Goal: Information Seeking & Learning: Understand process/instructions

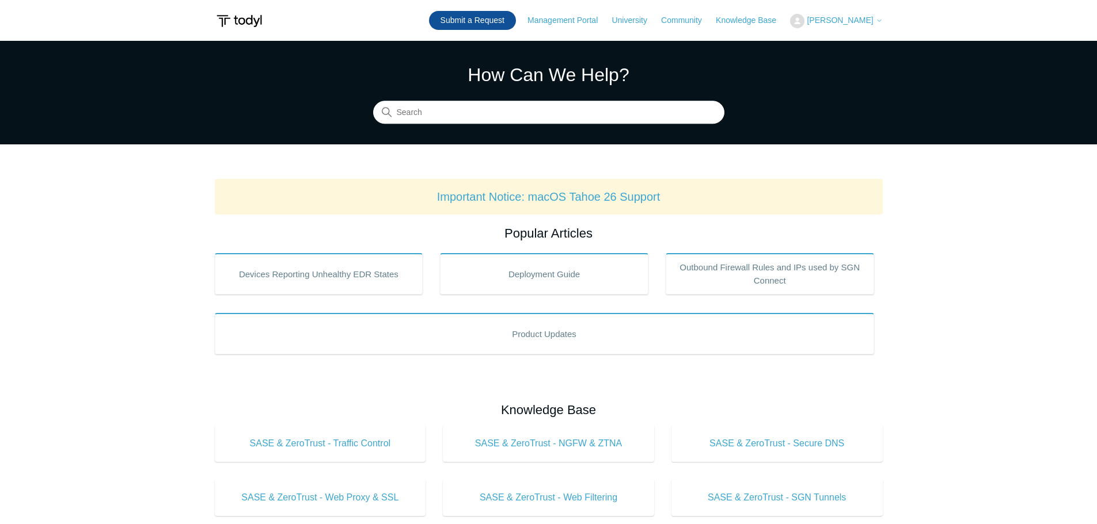
click at [481, 20] on link "Submit a Request" at bounding box center [472, 20] width 87 height 19
click at [866, 15] on button "[PERSON_NAME]" at bounding box center [836, 21] width 92 height 14
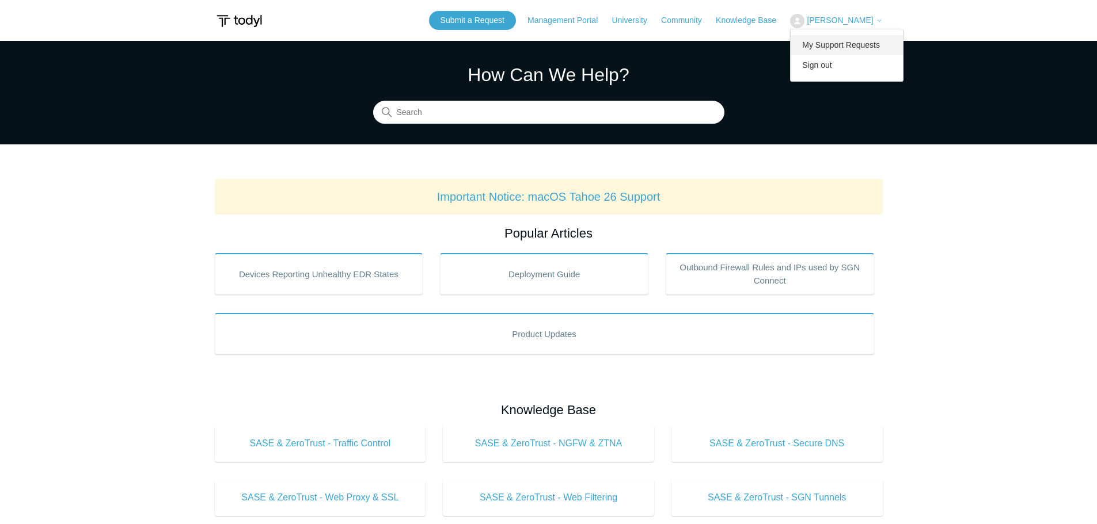
click at [824, 45] on link "My Support Requests" at bounding box center [846, 45] width 112 height 20
click at [825, 17] on span "[PERSON_NAME]" at bounding box center [839, 20] width 66 height 9
click at [842, 44] on link "My Support Requests" at bounding box center [846, 45] width 112 height 20
click at [493, 124] on section "How Can We Help? Search" at bounding box center [548, 93] width 1097 height 104
click at [422, 107] on input "Search" at bounding box center [548, 112] width 351 height 23
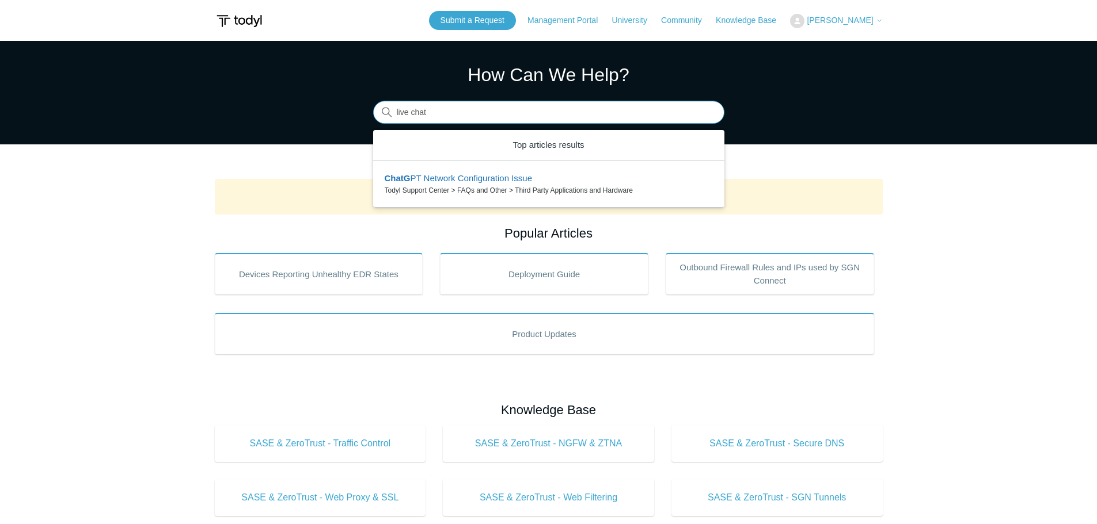
type input "live chat"
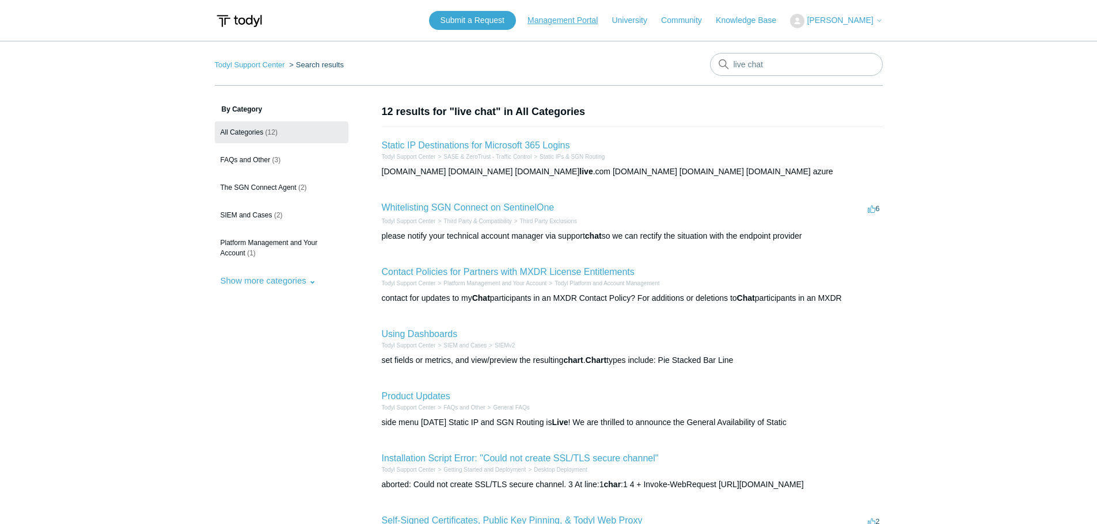
click at [553, 21] on link "Management Portal" at bounding box center [568, 20] width 82 height 12
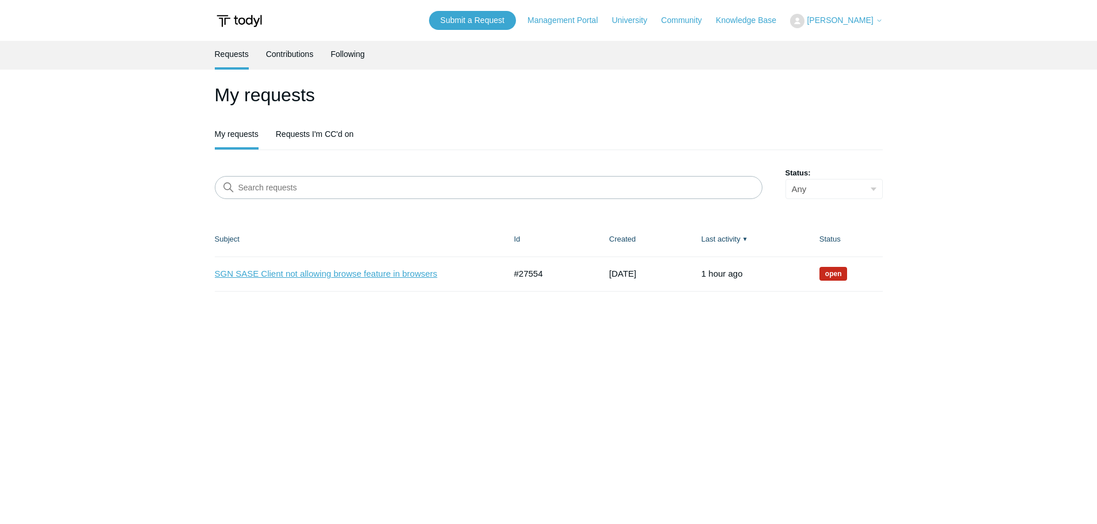
click at [292, 275] on link "SGN SASE Client not allowing browse feature in browsers" at bounding box center [351, 274] width 273 height 13
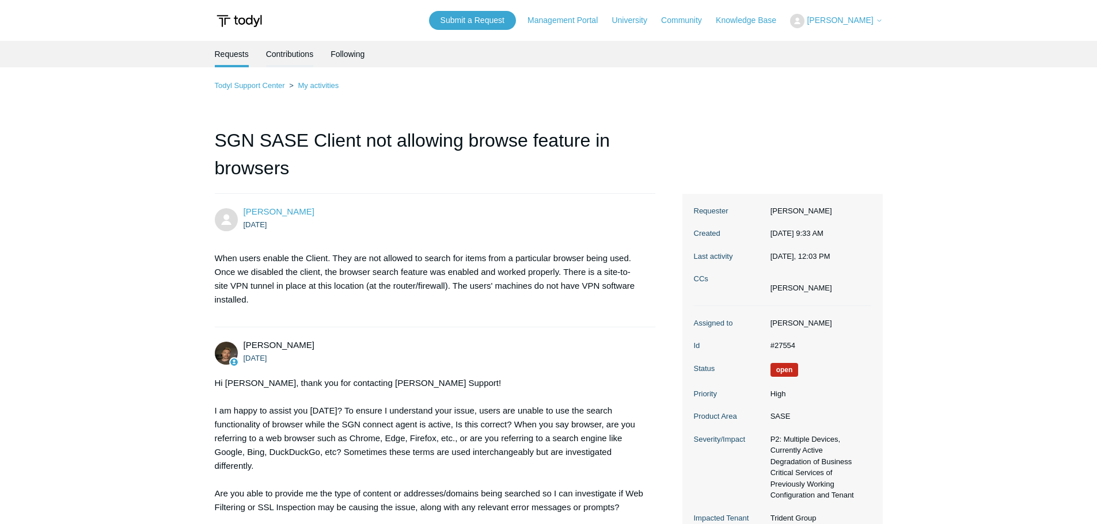
click at [297, 57] on link "Contributions" at bounding box center [290, 53] width 48 height 24
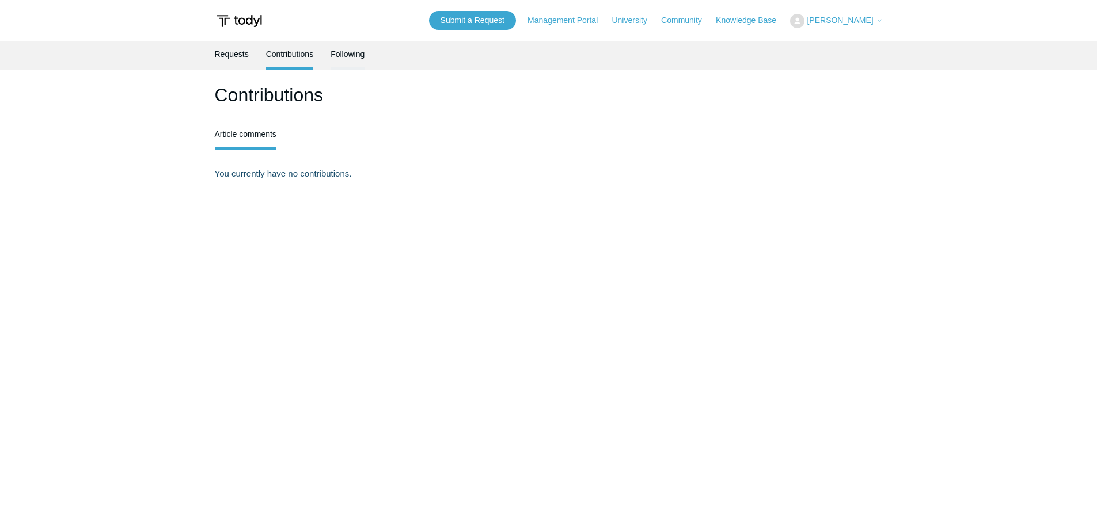
click at [356, 53] on link "Following" at bounding box center [347, 53] width 34 height 24
click at [875, 23] on icon at bounding box center [878, 20] width 7 height 7
click at [572, 17] on link "Management Portal" at bounding box center [568, 20] width 82 height 12
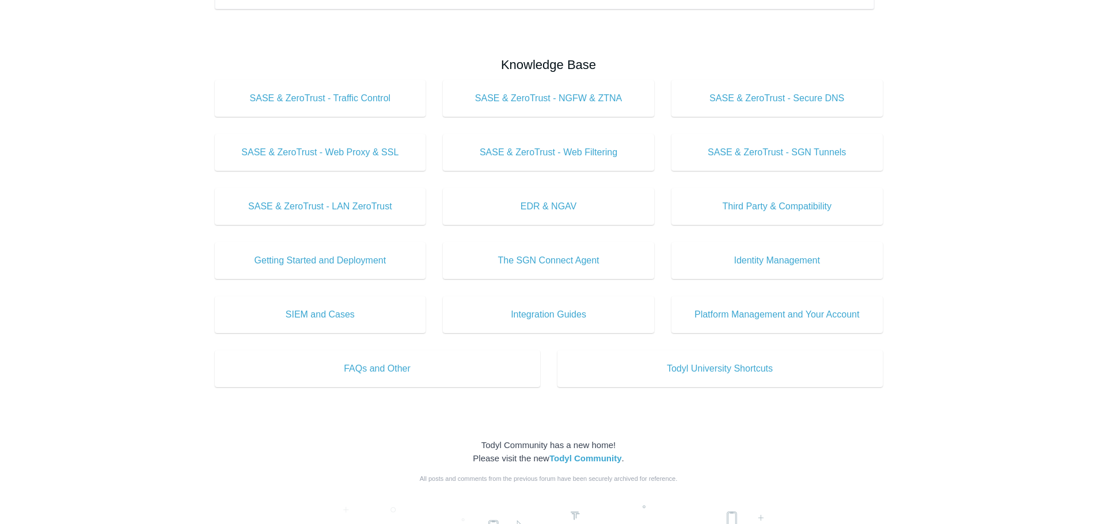
scroll to position [593, 0]
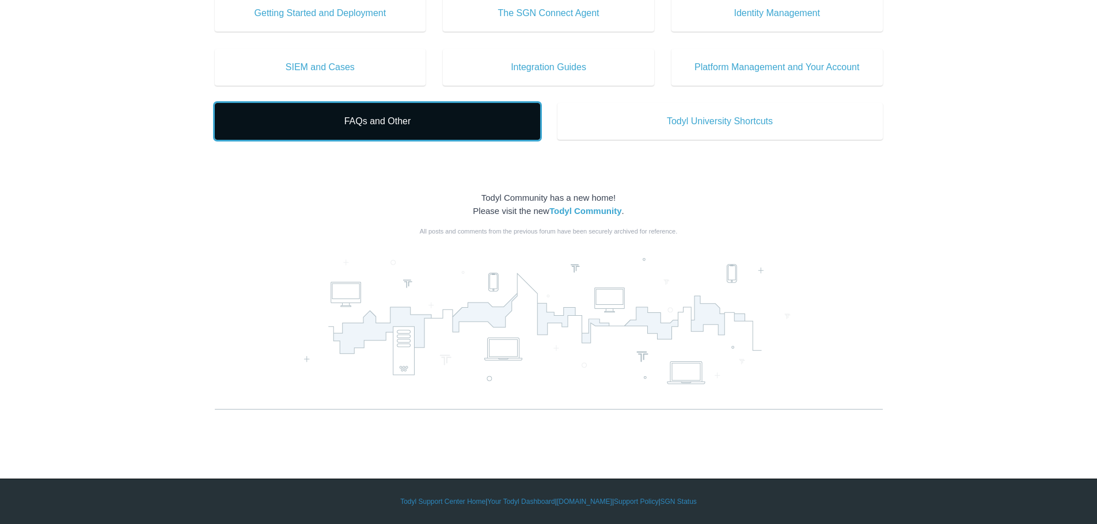
click at [394, 127] on span "FAQs and Other" at bounding box center [377, 122] width 291 height 14
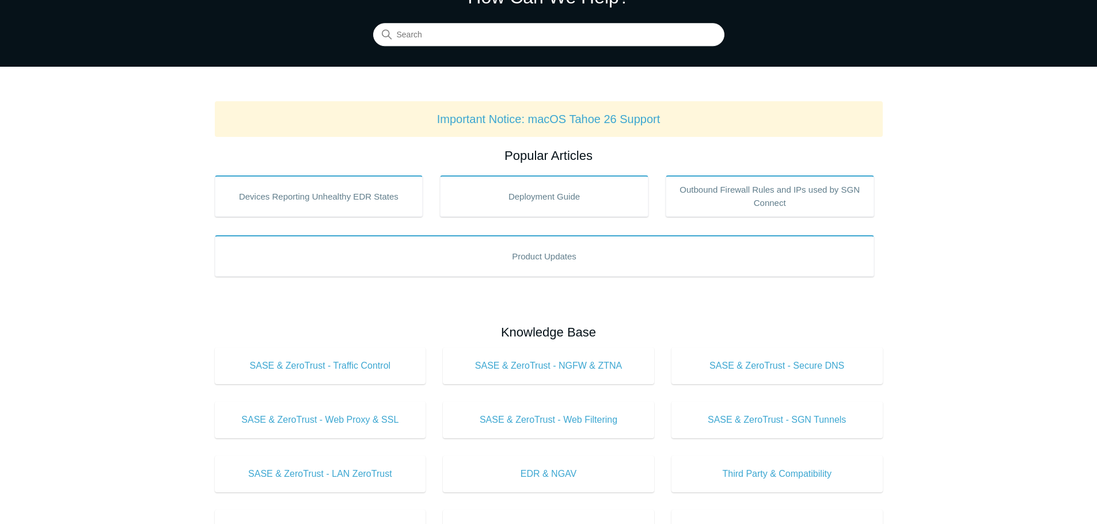
scroll to position [0, 0]
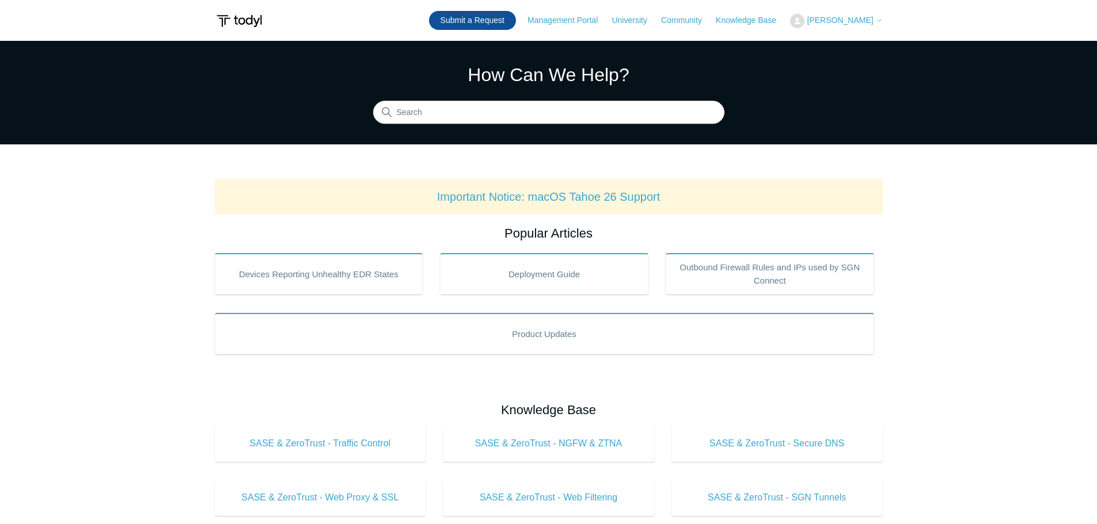
click at [459, 17] on link "Submit a Request" at bounding box center [472, 20] width 87 height 19
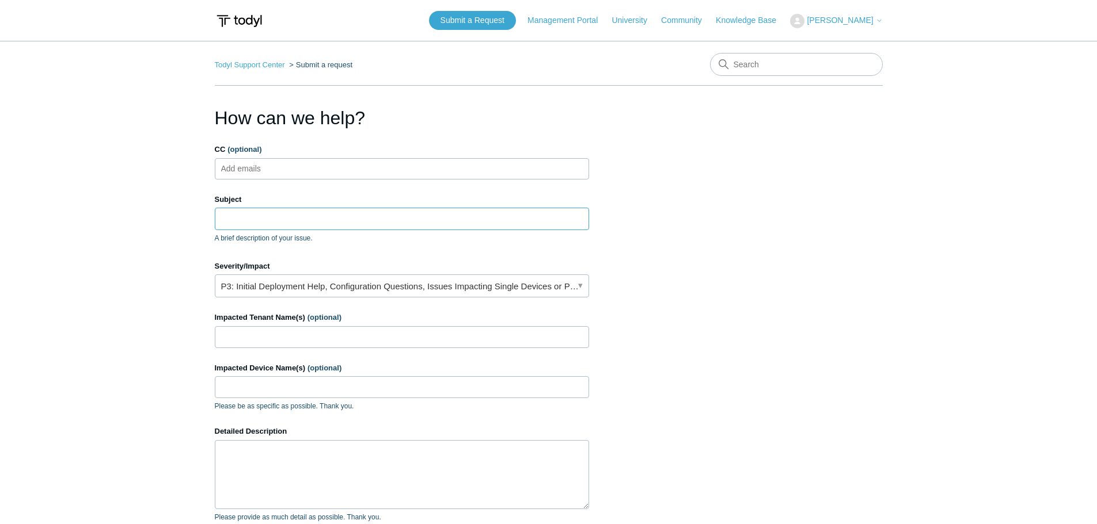
click at [246, 220] on input "Subject" at bounding box center [402, 219] width 374 height 22
type input "o"
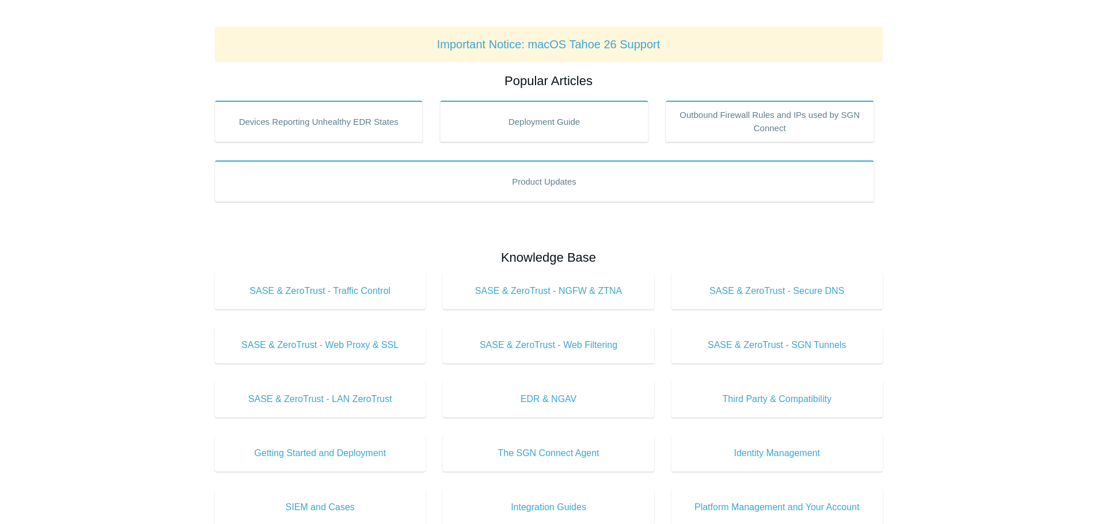
scroll to position [173, 0]
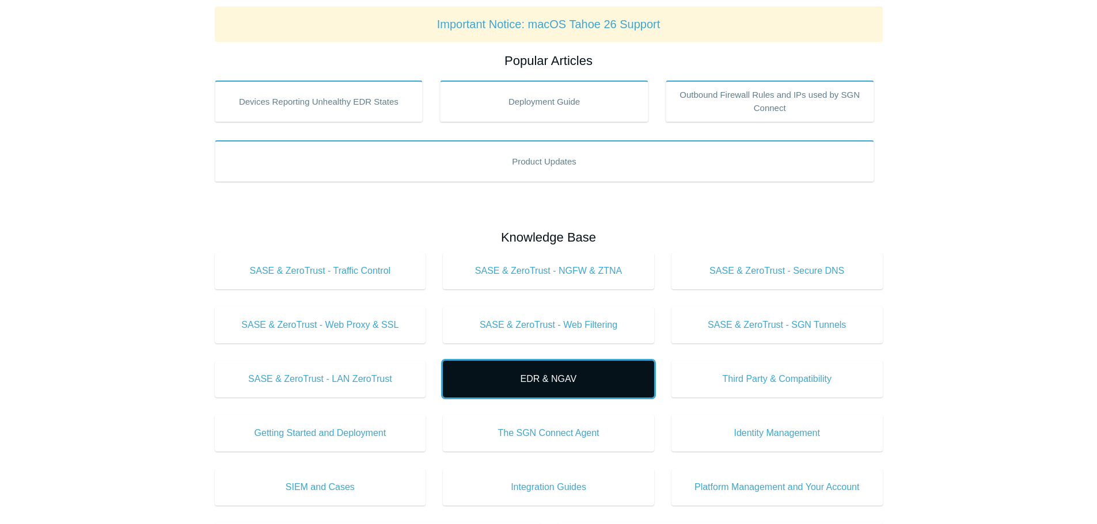
click at [577, 384] on span "EDR & NGAV" at bounding box center [548, 379] width 177 height 14
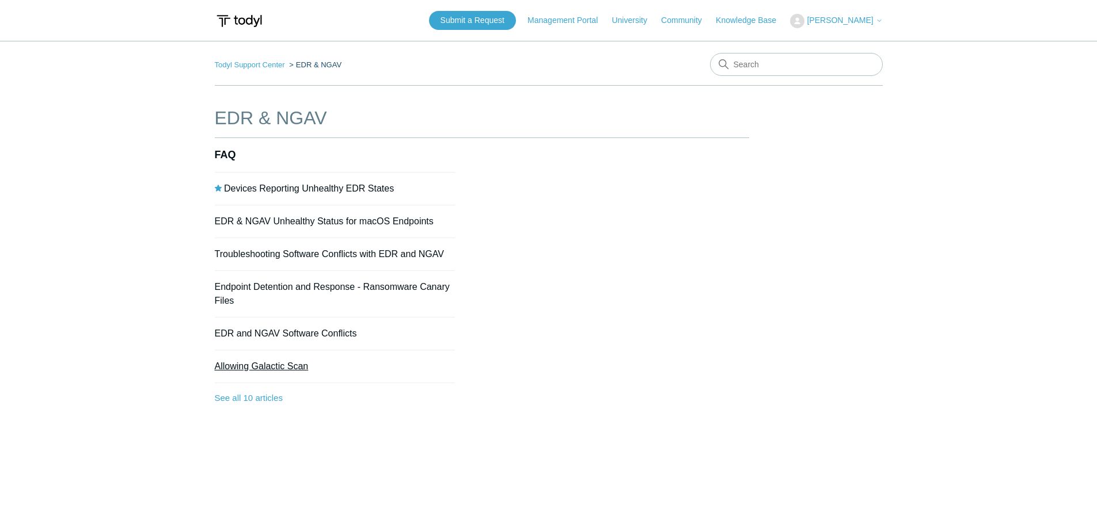
click at [254, 370] on link "Allowing Galactic Scan" at bounding box center [262, 366] width 94 height 10
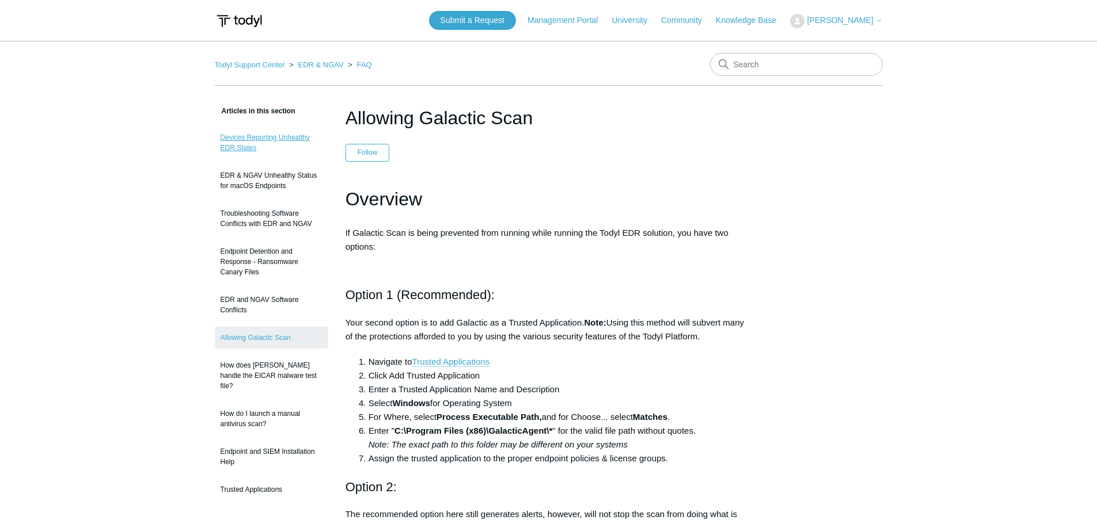
click at [262, 140] on link "Devices Reporting Unhealthy EDR States" at bounding box center [271, 143] width 113 height 32
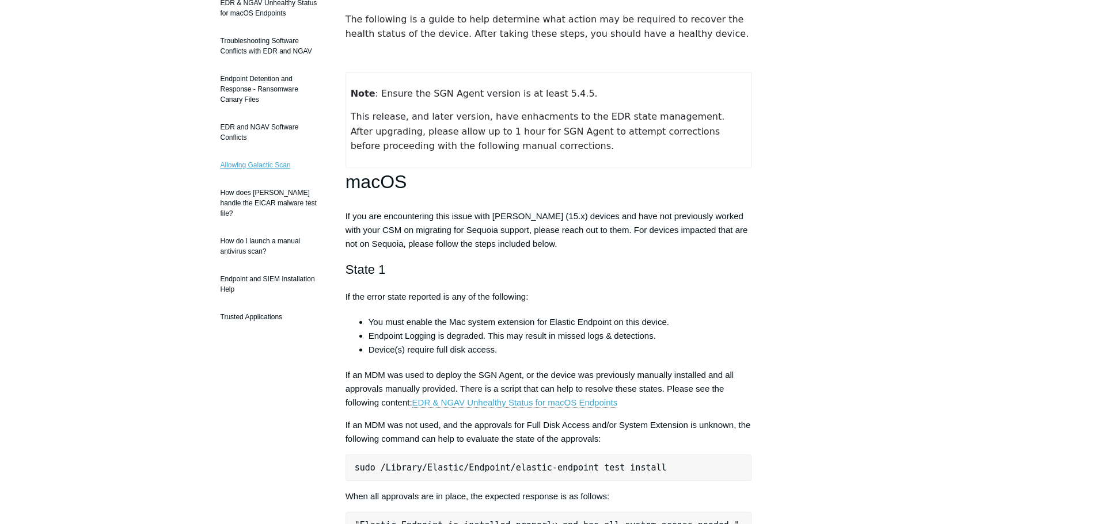
scroll to position [58, 0]
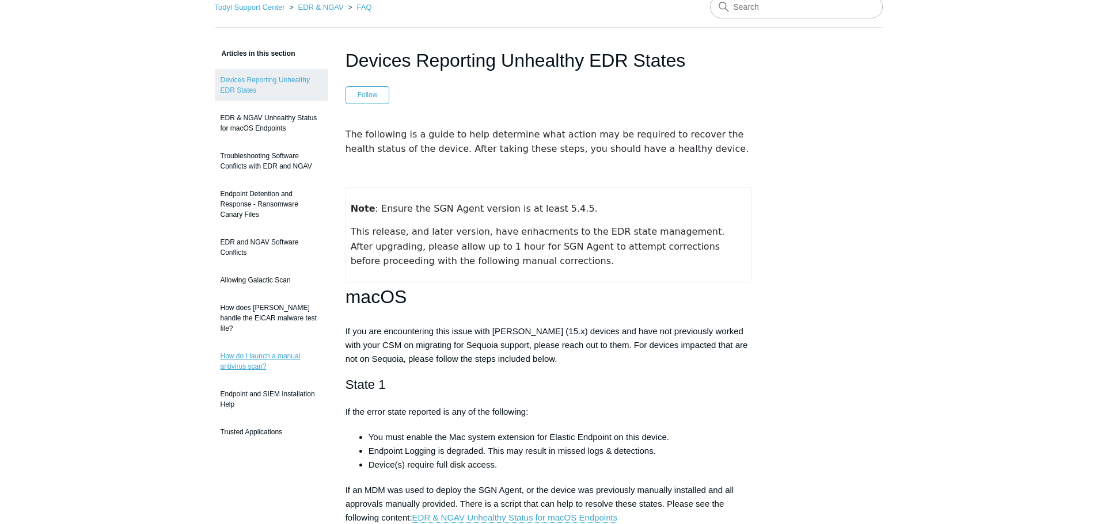
click at [253, 350] on link "How do I launch a manual antivirus scan?" at bounding box center [271, 361] width 113 height 32
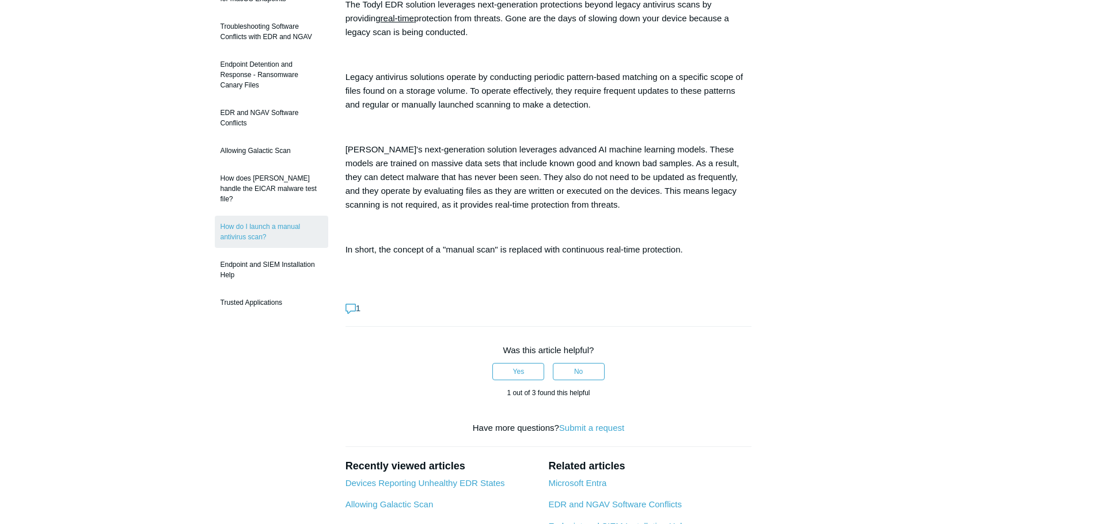
scroll to position [58, 0]
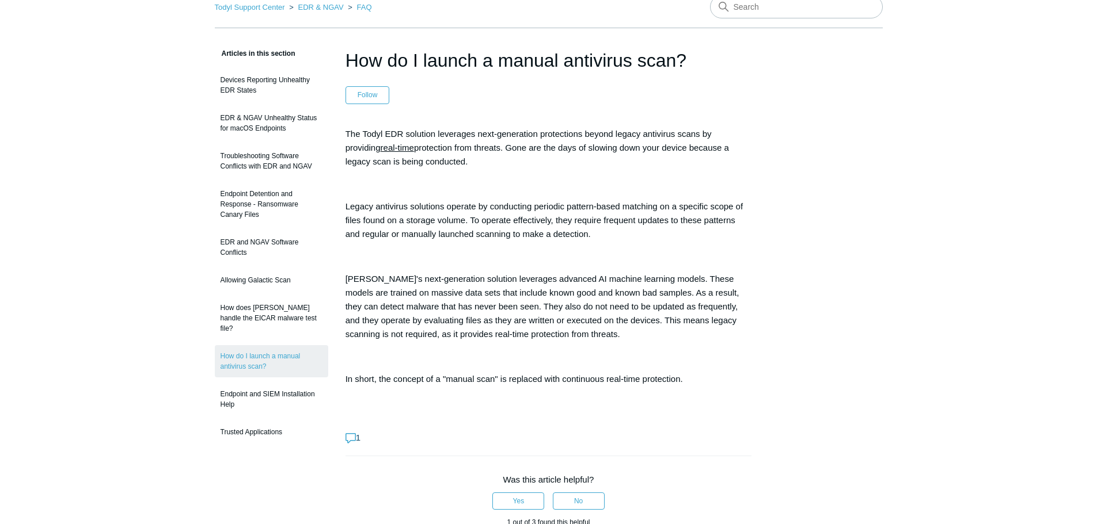
drag, startPoint x: 705, startPoint y: 382, endPoint x: 340, endPoint y: 136, distance: 439.8
click at [340, 136] on article "How do I launch a manual antivirus scan? Follow Not yet followed by anyone The …" at bounding box center [548, 474] width 441 height 855
copy div "Lor Ipsum DOL sitametc adipiscin elit-seddoeiusm temporincid utlabo etdolo magn…"
click at [907, 342] on main "Todyl Support Center EDR & NGAV FAQ Articles in this section Devices Reporting …" at bounding box center [548, 442] width 1097 height 918
